Goal: Check status: Check status

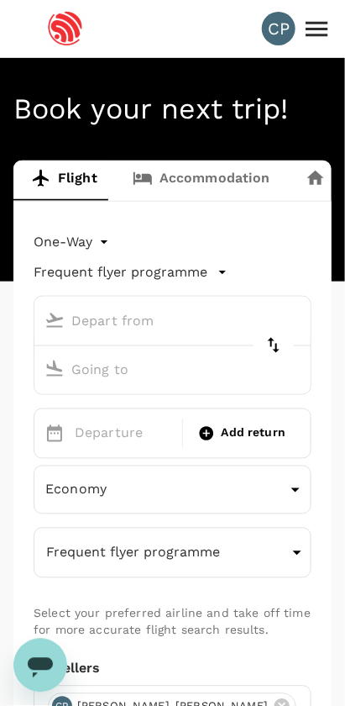
click at [323, 34] on icon at bounding box center [317, 28] width 22 height 15
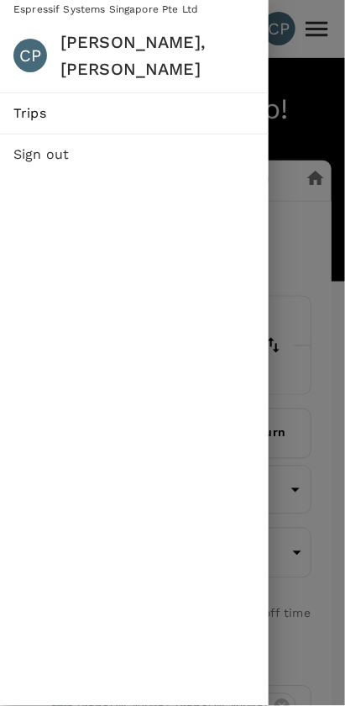
click at [180, 103] on span "Trips" at bounding box center [134, 113] width 242 height 20
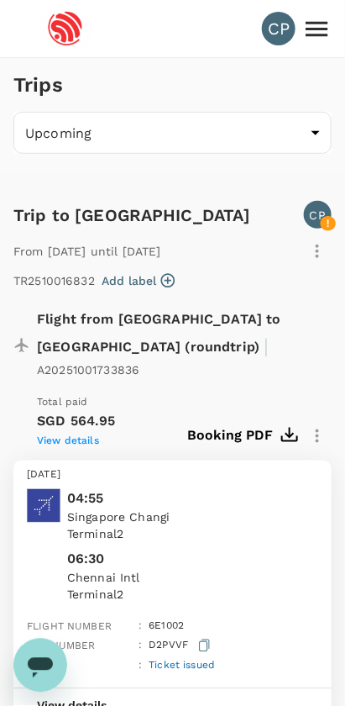
click at [318, 429] on icon "button" at bounding box center [317, 435] width 3 height 13
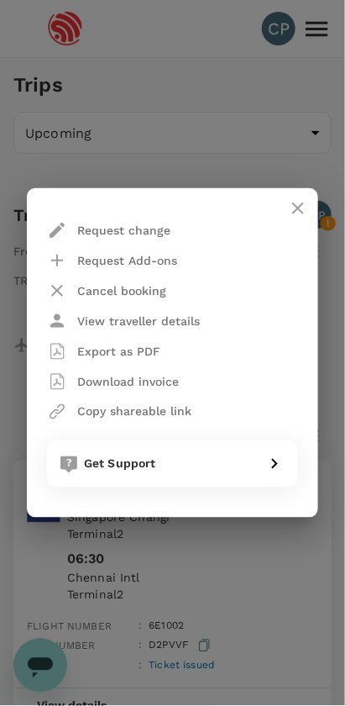
click at [245, 581] on div "Request change Request Add-ons Cancel booking View traveller details Export as …" at bounding box center [172, 353] width 345 height 706
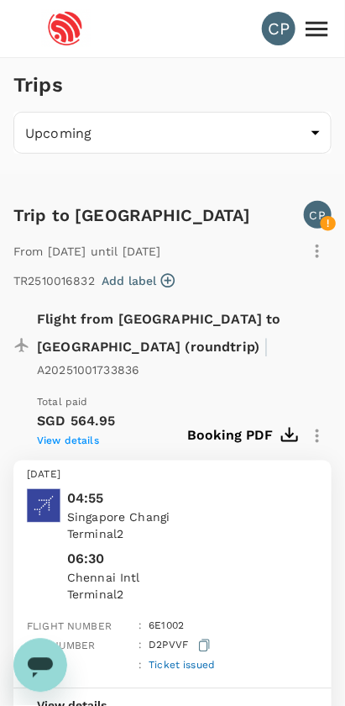
click at [331, 205] on div "CP" at bounding box center [318, 215] width 28 height 28
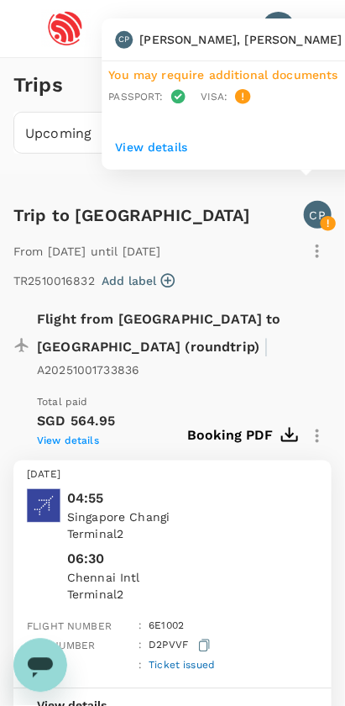
click at [156, 143] on p "View details" at bounding box center [243, 147] width 256 height 17
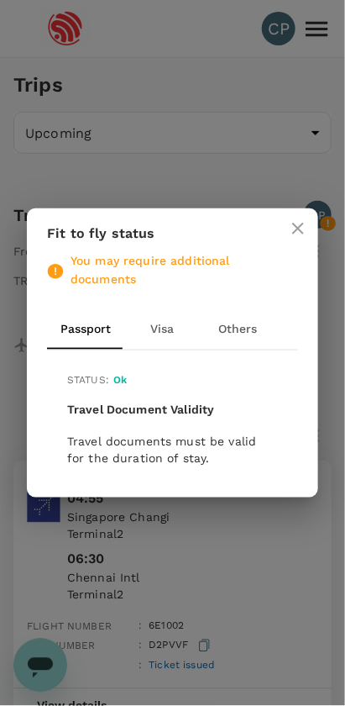
click at [164, 343] on button "Visa" at bounding box center [162, 329] width 76 height 40
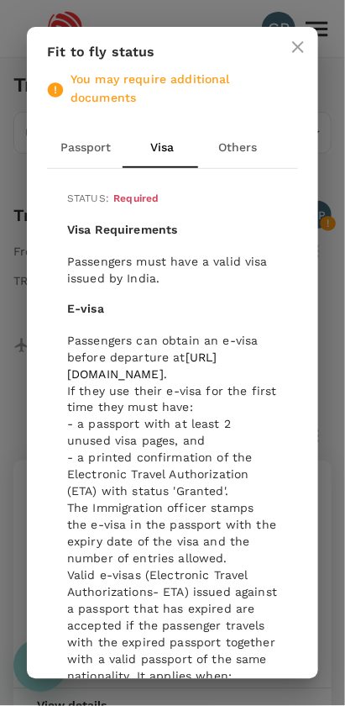
click at [240, 140] on button "Others" at bounding box center [238, 148] width 76 height 40
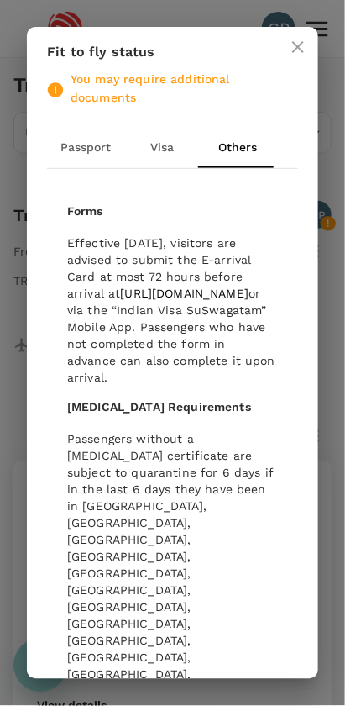
click at [294, 51] on icon "close" at bounding box center [298, 47] width 12 height 12
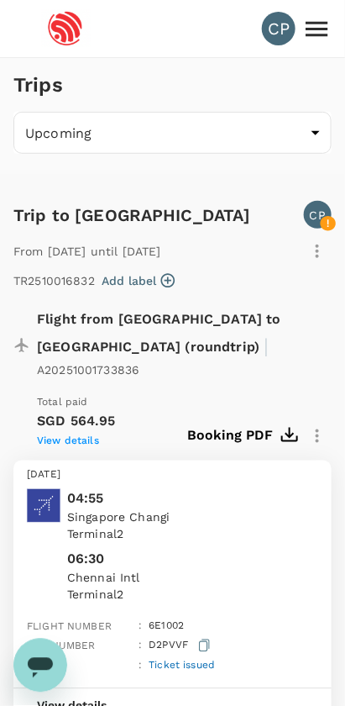
click at [316, 42] on icon at bounding box center [317, 28] width 29 height 29
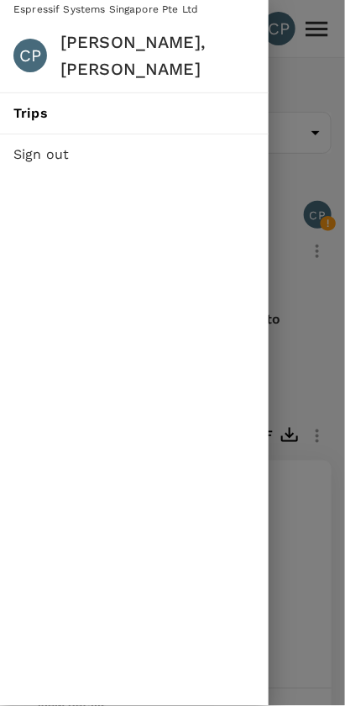
click at [271, 224] on div at bounding box center [172, 353] width 345 height 706
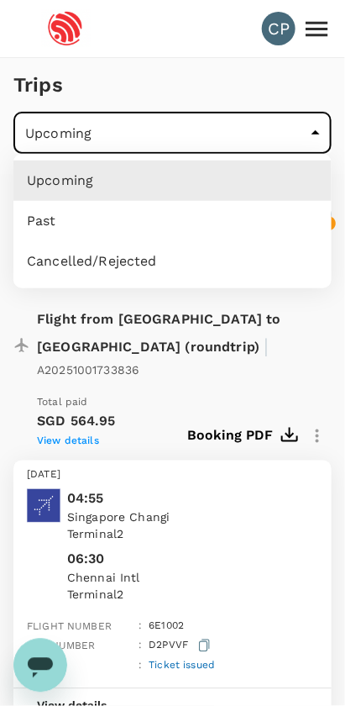
click at [285, 121] on div at bounding box center [172, 353] width 345 height 706
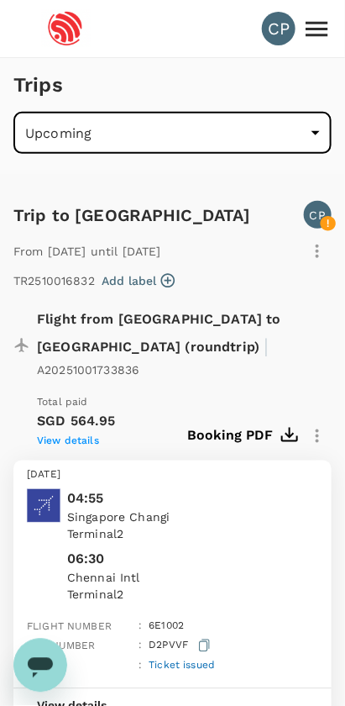
click at [67, 37] on img at bounding box center [65, 28] width 77 height 37
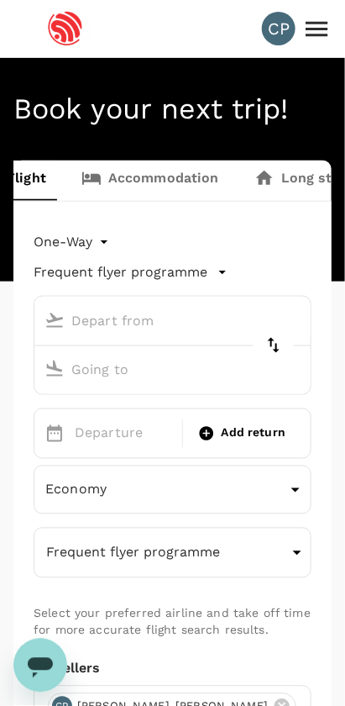
scroll to position [0, 47]
click at [173, 175] on link "Accommodation" at bounding box center [154, 181] width 173 height 40
